Goal: Information Seeking & Learning: Learn about a topic

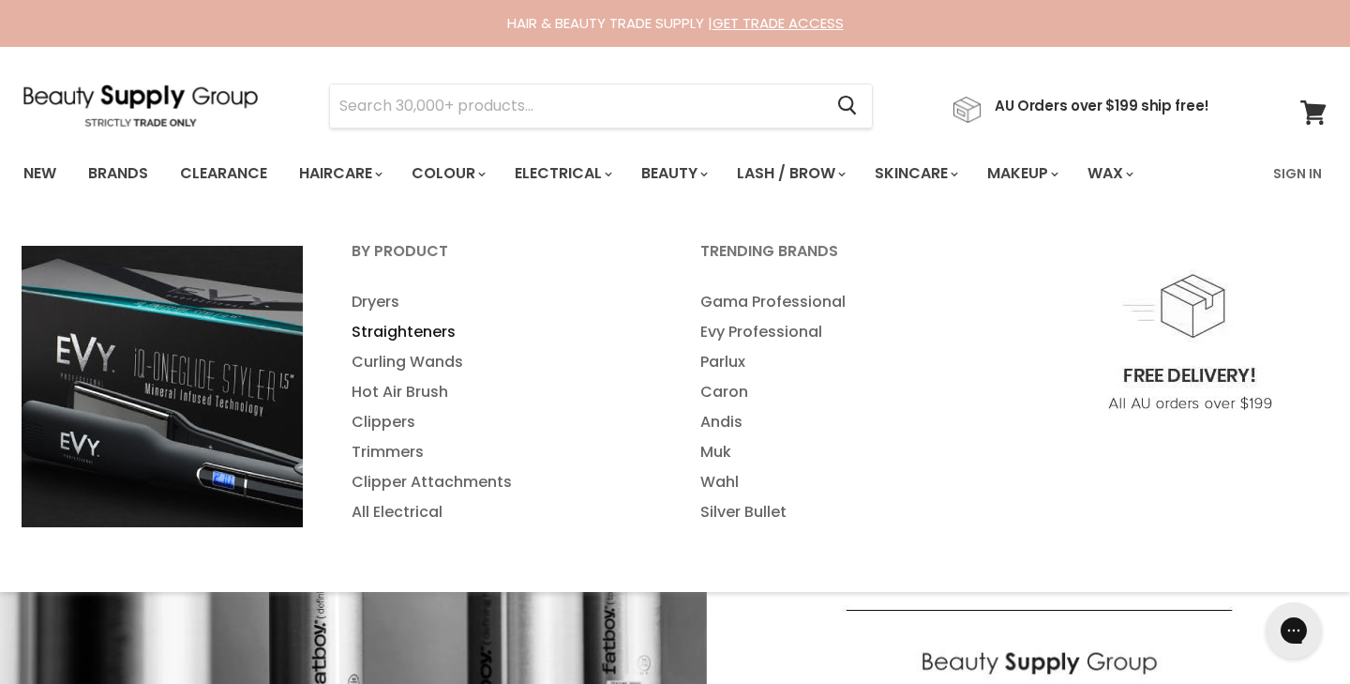
click at [441, 327] on link "Straighteners" at bounding box center [500, 332] width 345 height 30
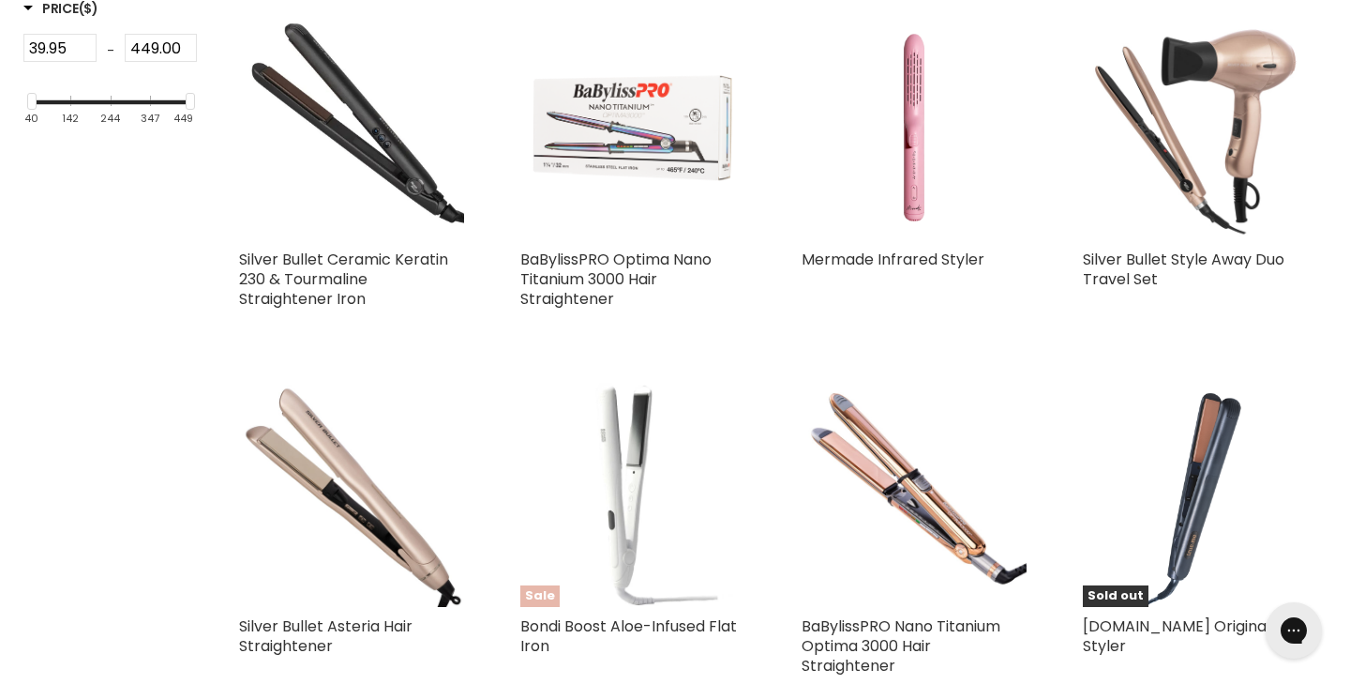
scroll to position [851, 0]
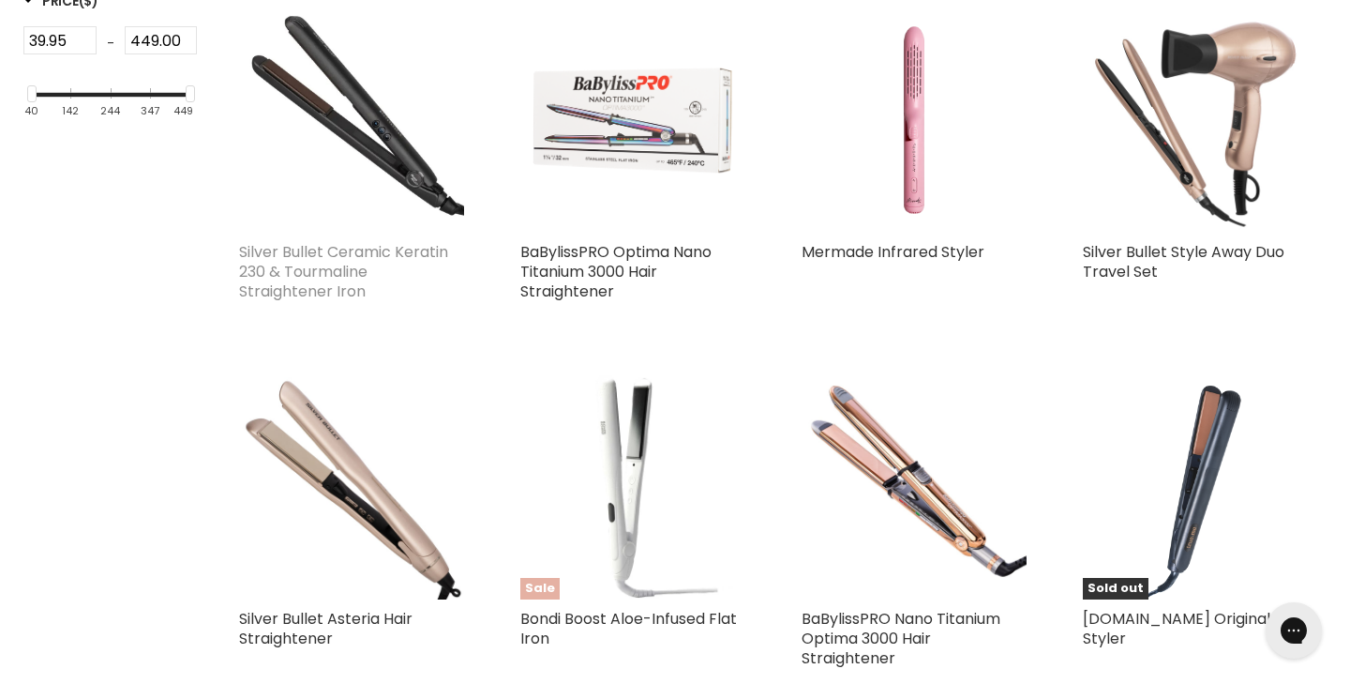
click at [329, 243] on link "Silver Bullet Ceramic Keratin 230 & Tourmaline Straightener Iron" at bounding box center [343, 271] width 209 height 61
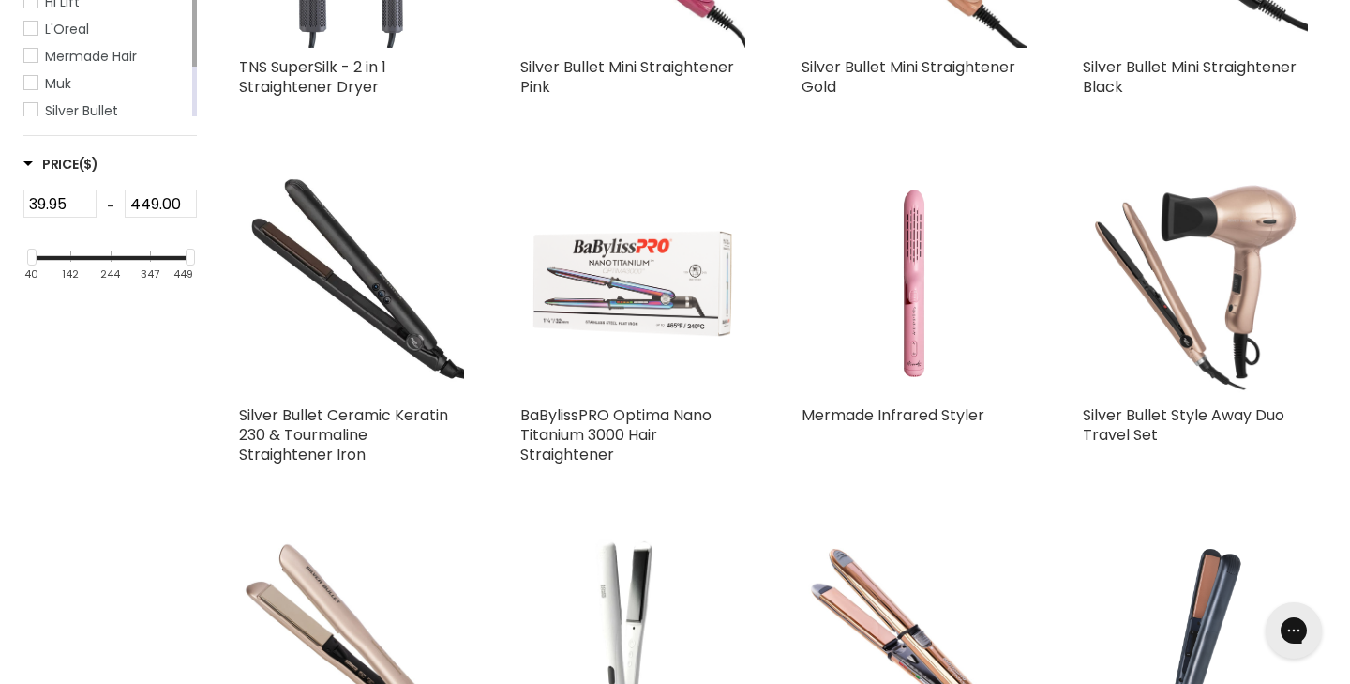
scroll to position [684, 0]
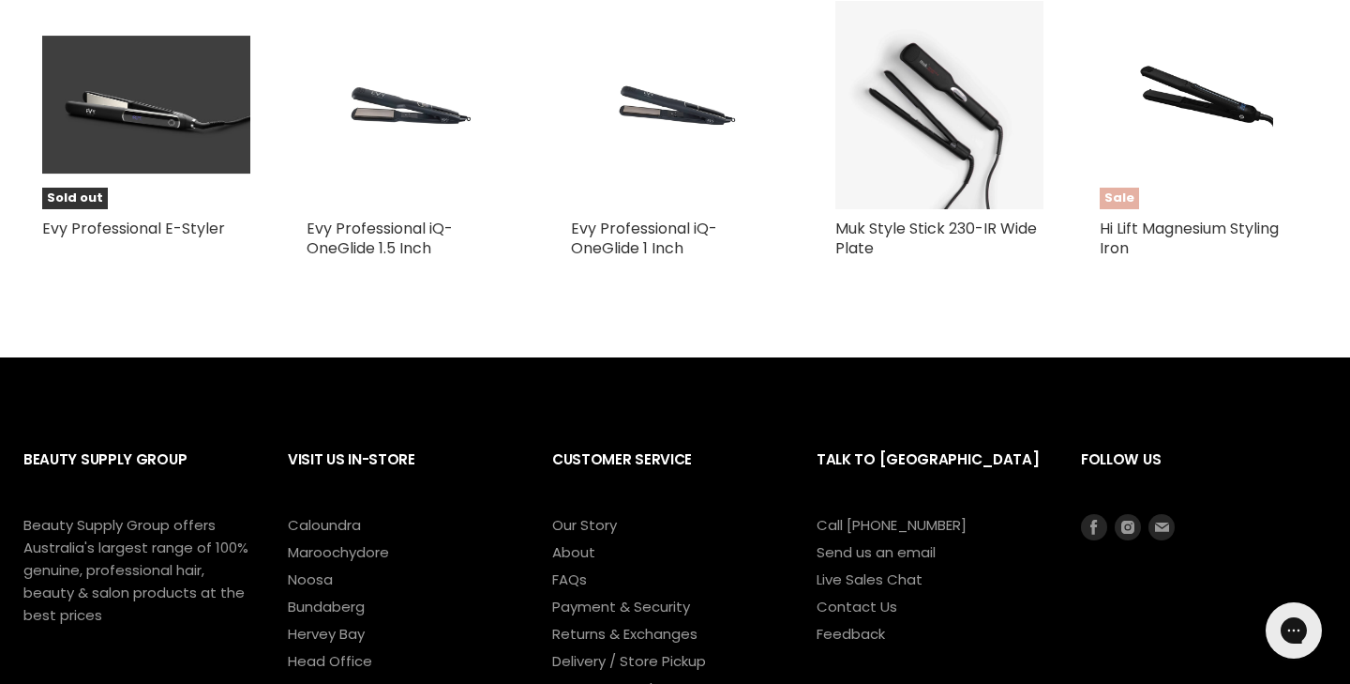
scroll to position [1304, 0]
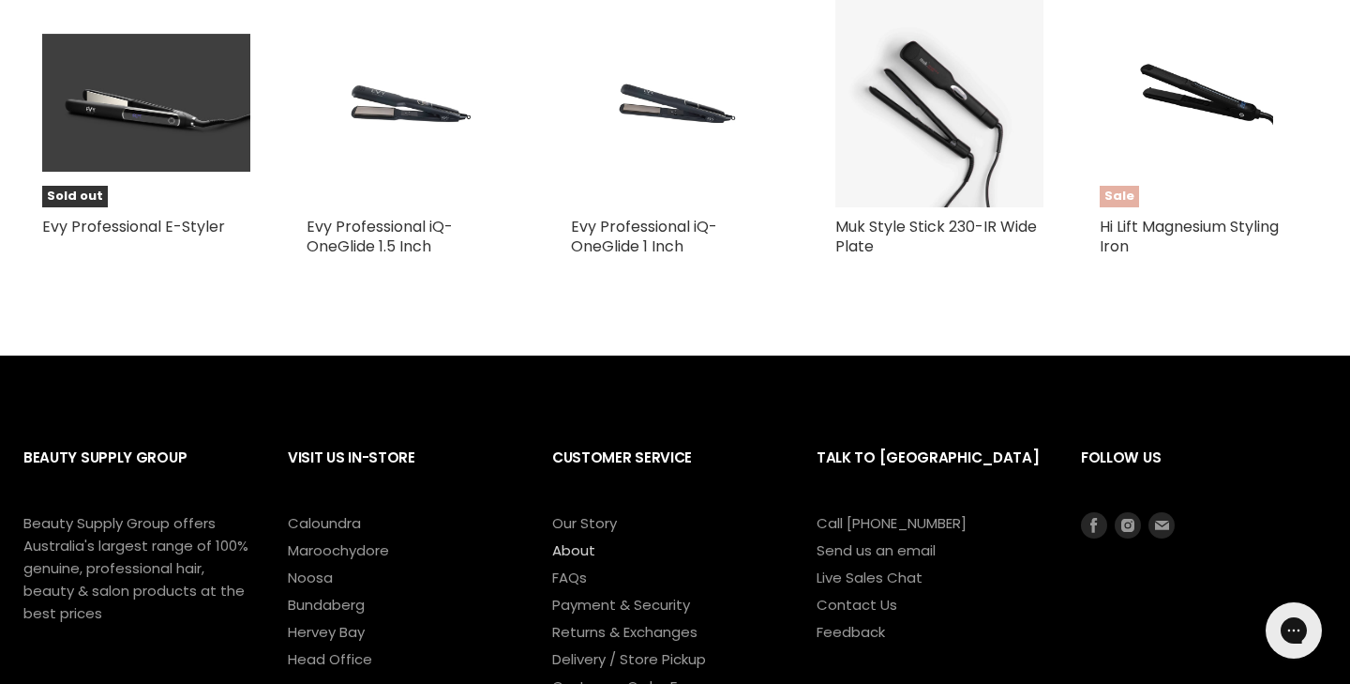
click at [570, 543] on link "About" at bounding box center [573, 550] width 43 height 20
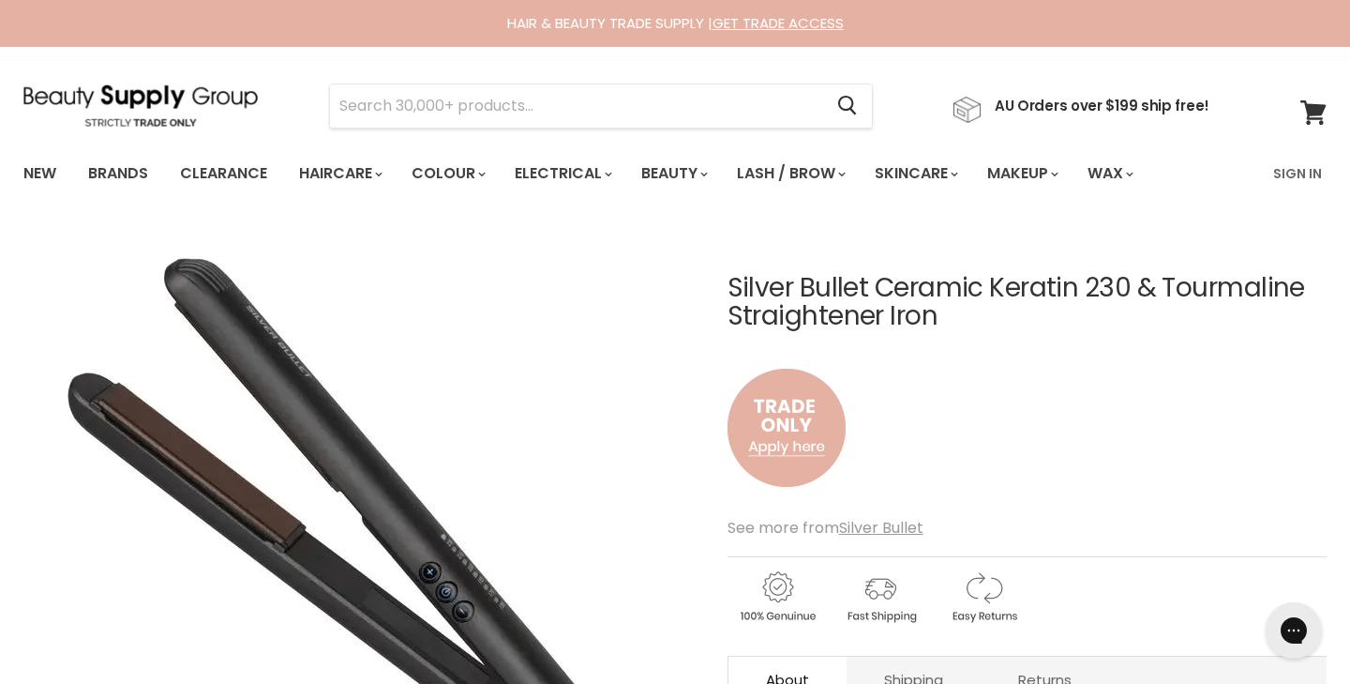
scroll to position [0, 0]
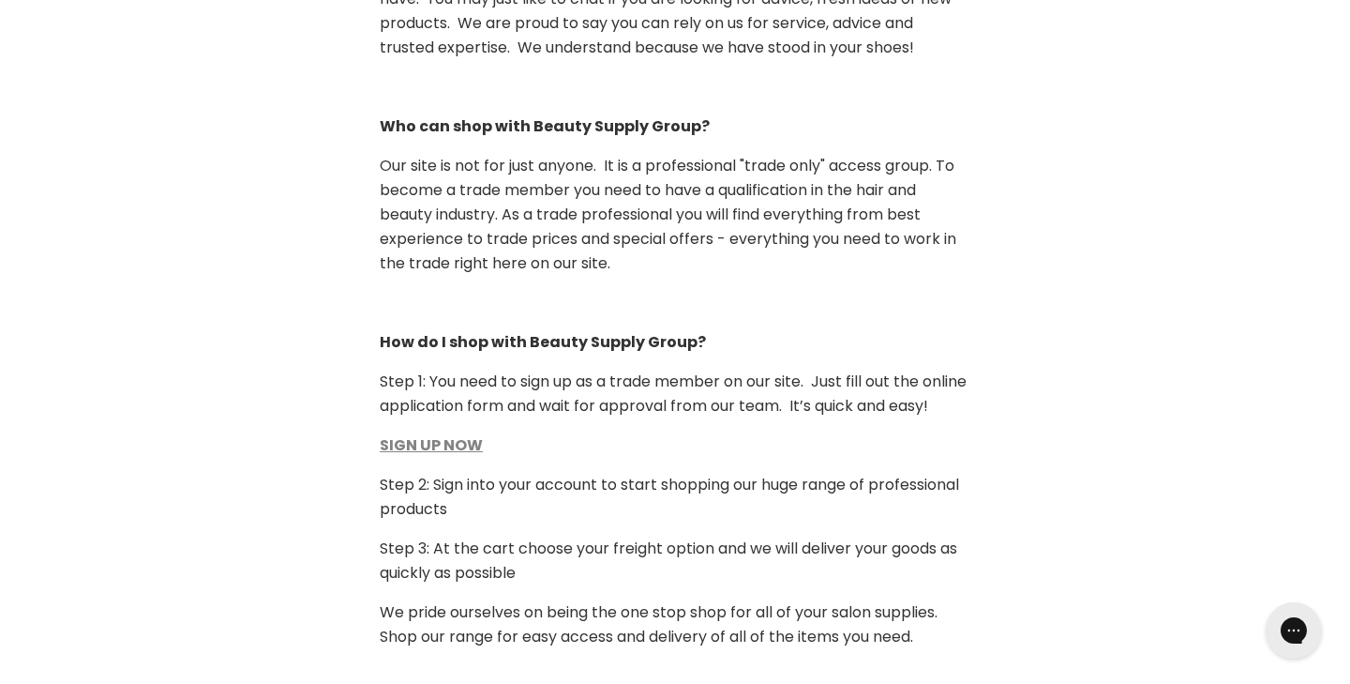
scroll to position [925, 0]
